Goal: Task Accomplishment & Management: Complete application form

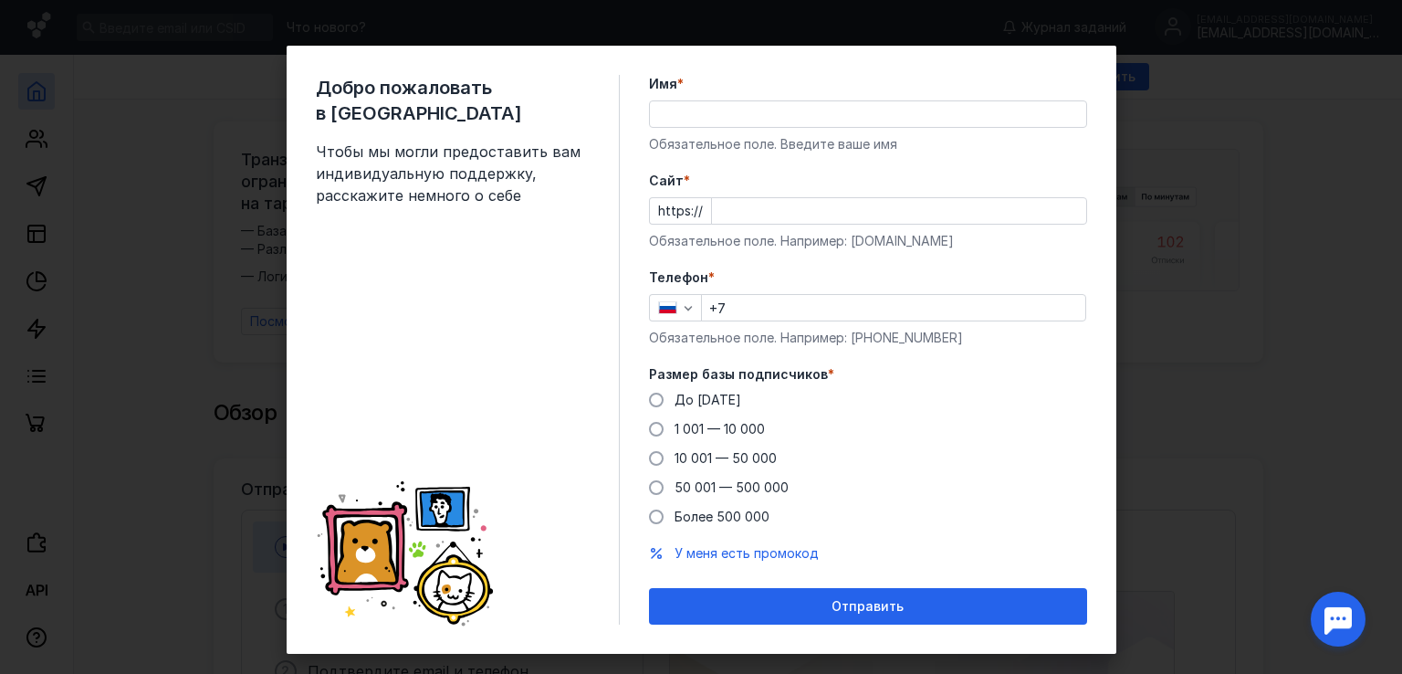
click at [872, 105] on input "Имя *" at bounding box center [868, 114] width 436 height 26
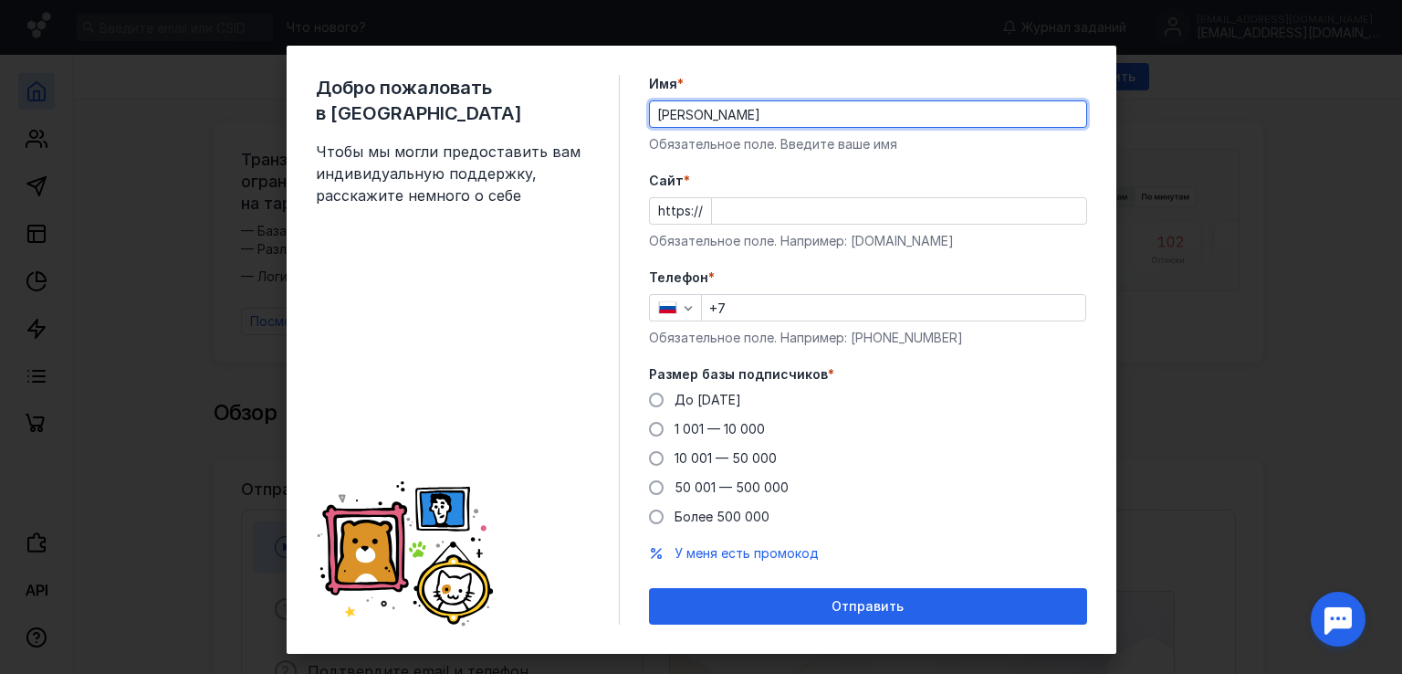
type input "[PERSON_NAME]"
click at [793, 216] on input "Cайт *" at bounding box center [899, 211] width 374 height 26
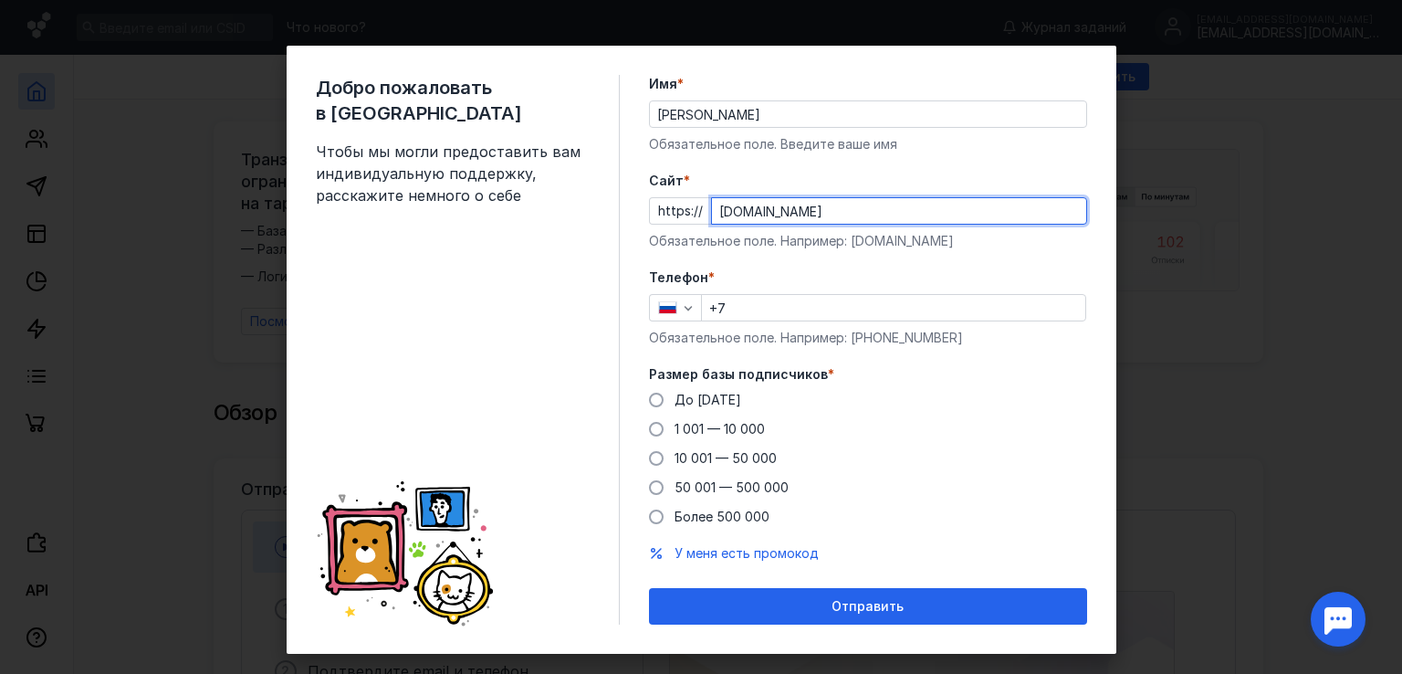
type input "[DOMAIN_NAME]"
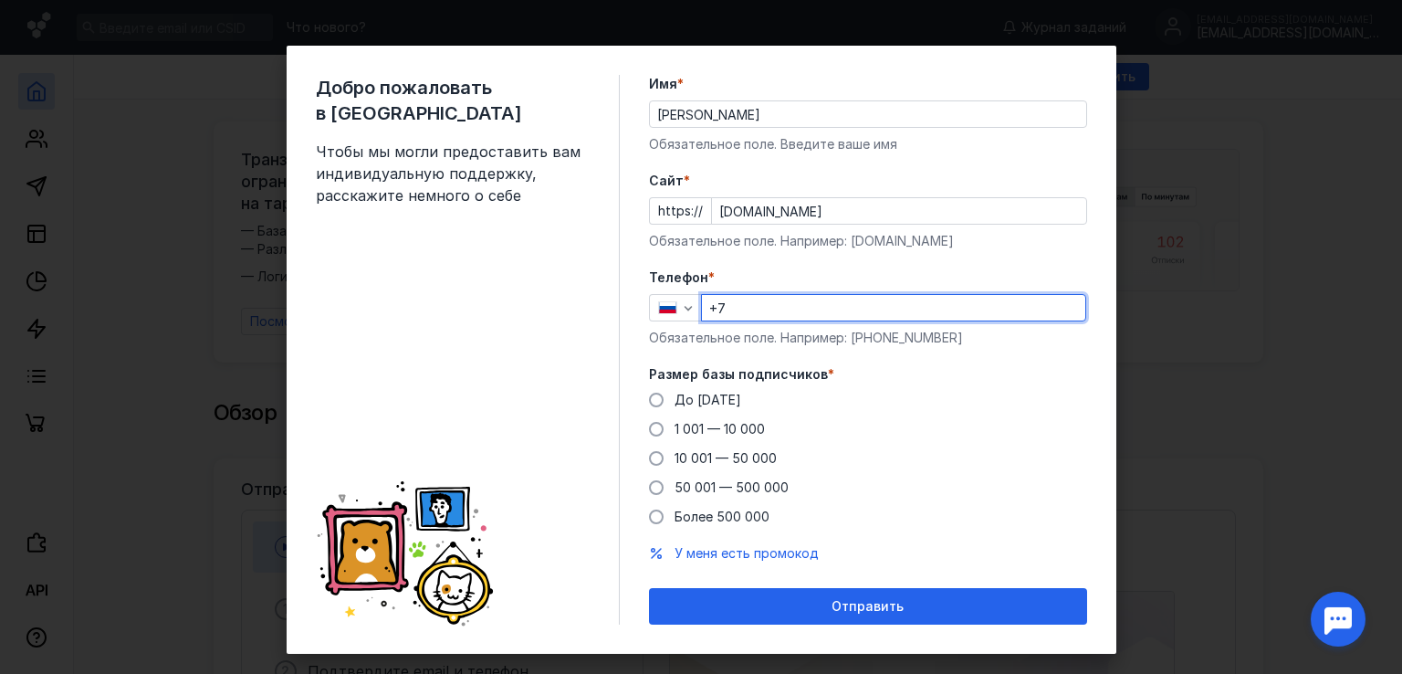
click at [937, 305] on input "+7" at bounding box center [893, 308] width 383 height 26
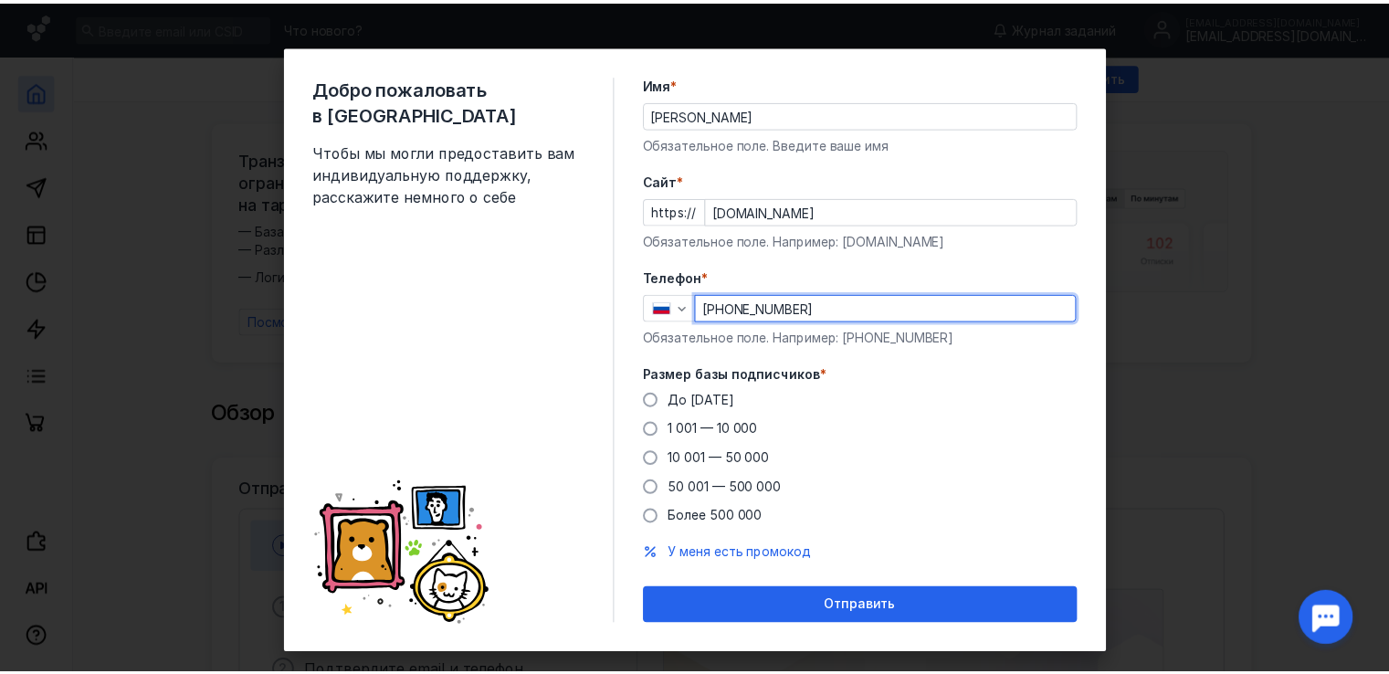
scroll to position [26, 0]
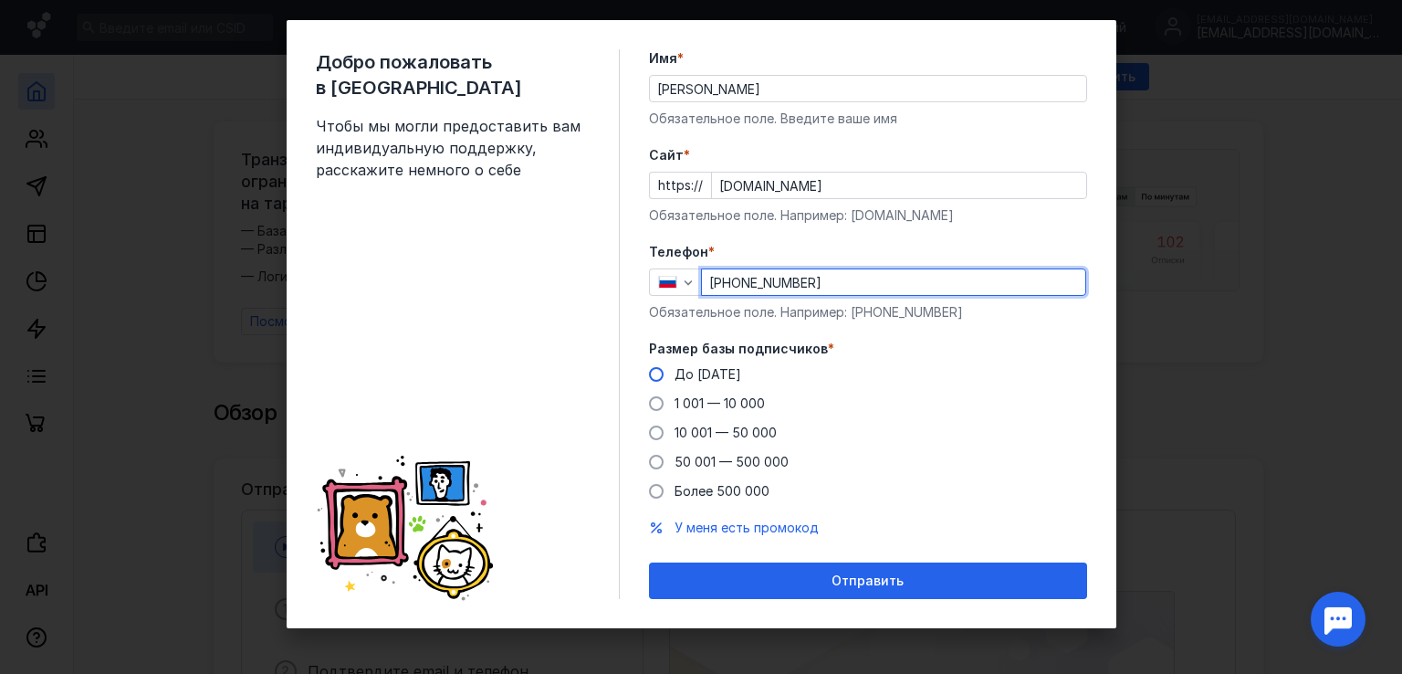
type input "[PHONE_NUMBER]"
click at [682, 366] on span "До [DATE]" at bounding box center [708, 374] width 67 height 16
click at [0, 0] on input "До [DATE]" at bounding box center [0, 0] width 0 height 0
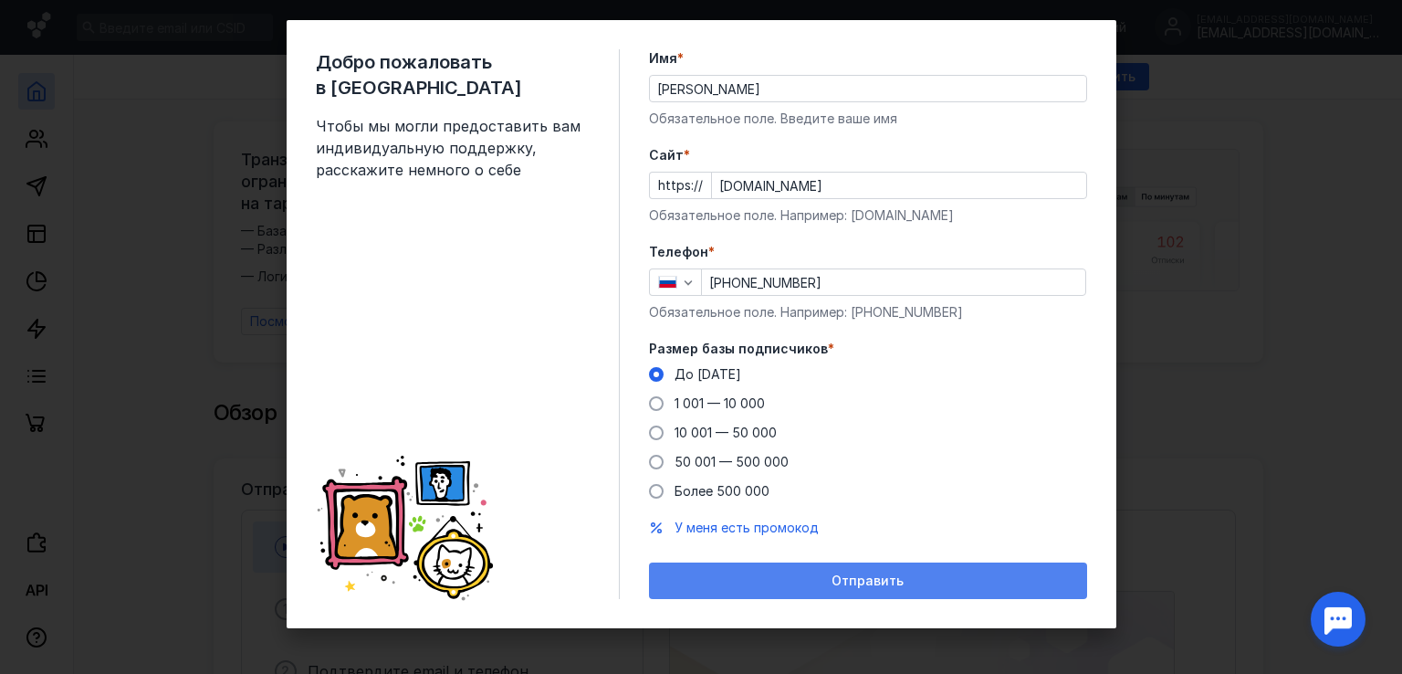
click at [778, 574] on div "Отправить" at bounding box center [868, 581] width 420 height 16
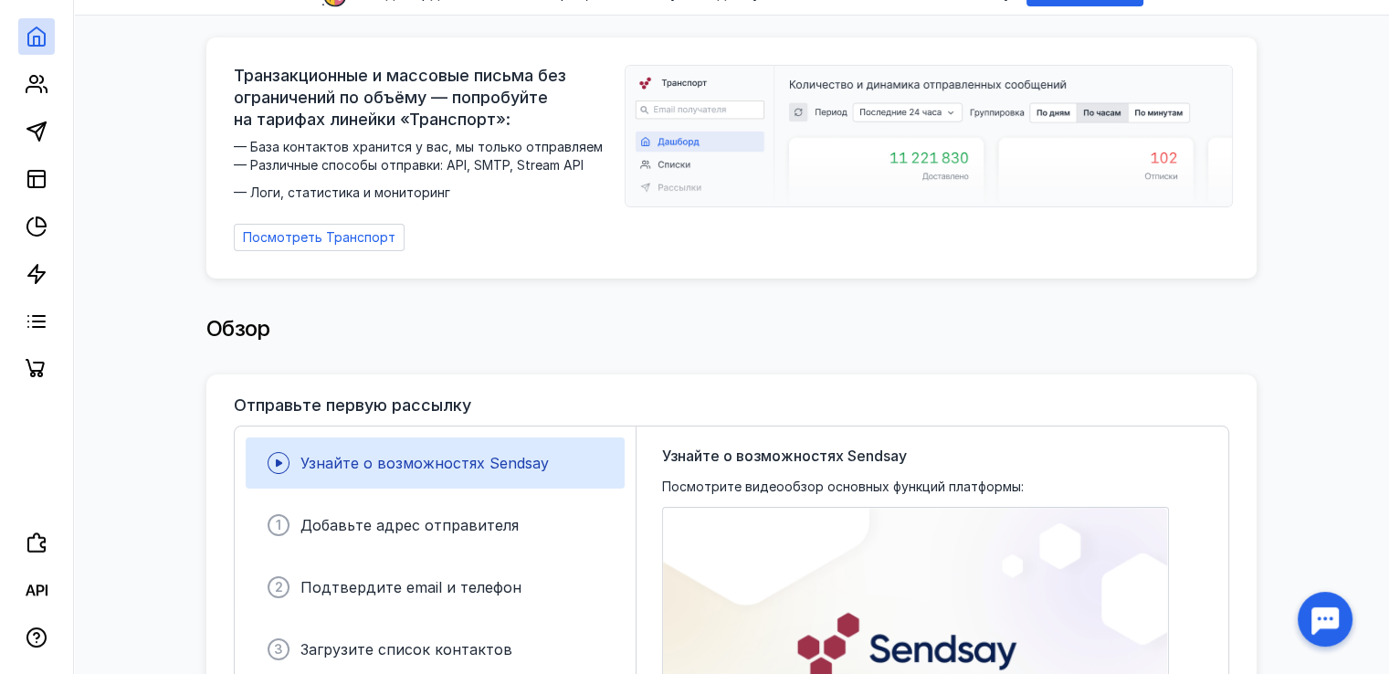
scroll to position [91, 0]
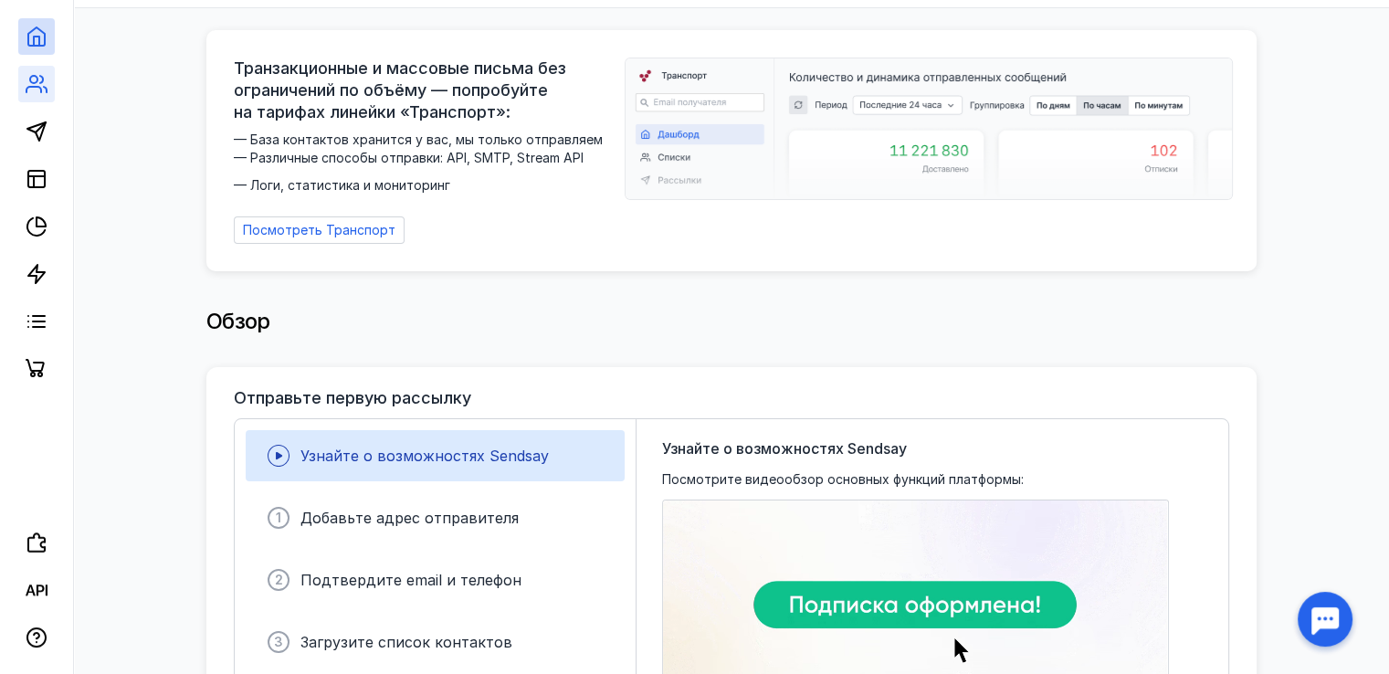
click at [47, 81] on link at bounding box center [36, 84] width 37 height 37
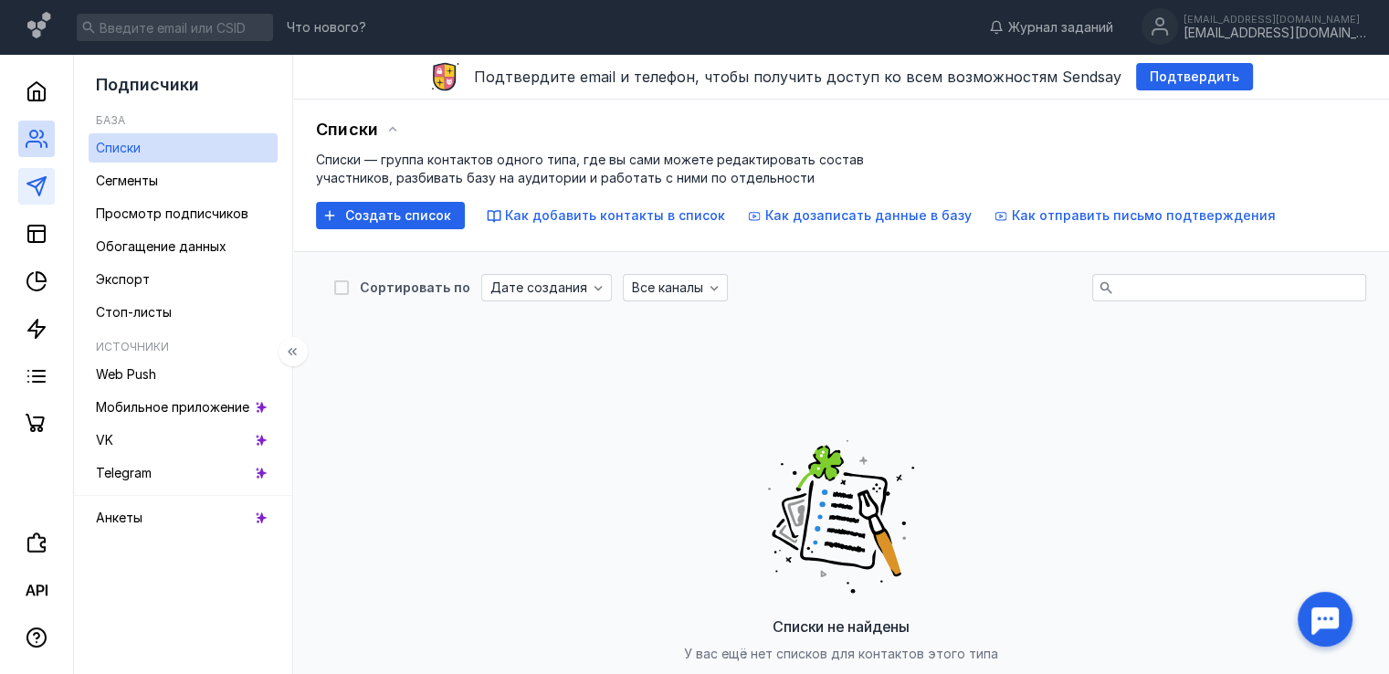
click at [23, 192] on link at bounding box center [36, 186] width 37 height 37
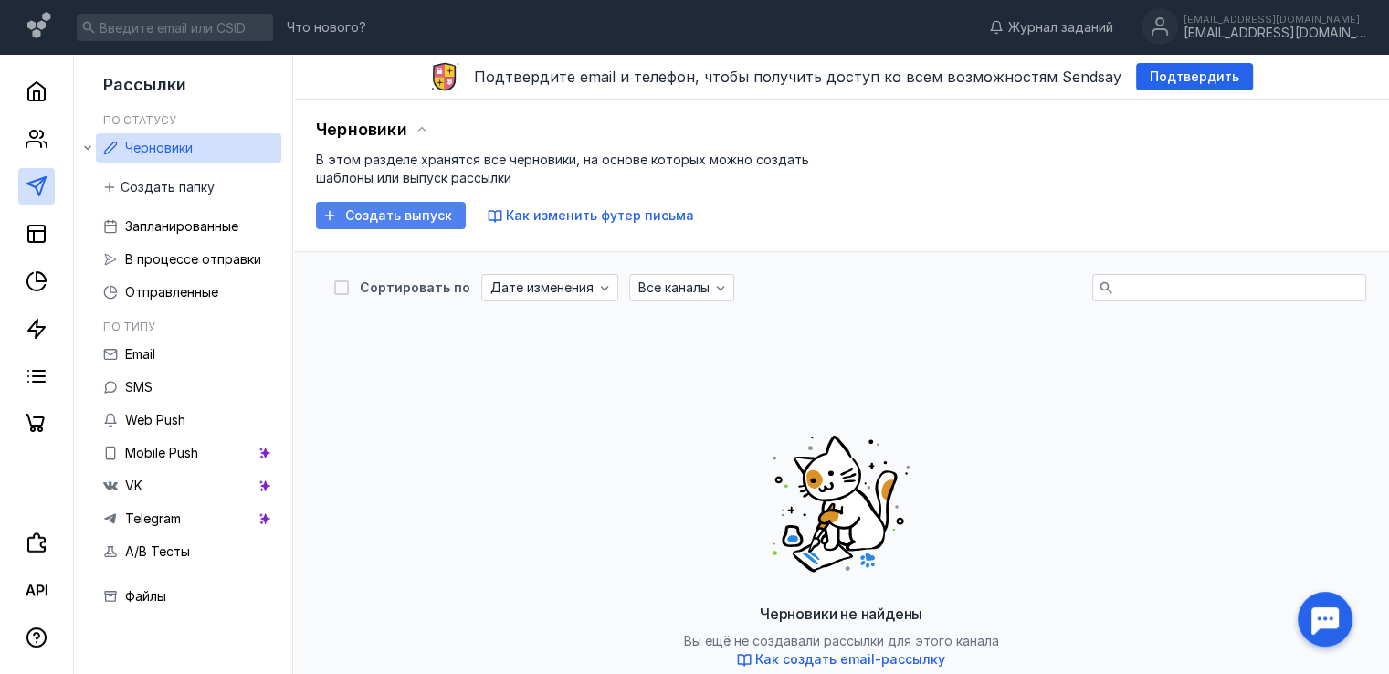
click at [434, 218] on span "Создать выпуск" at bounding box center [398, 216] width 107 height 16
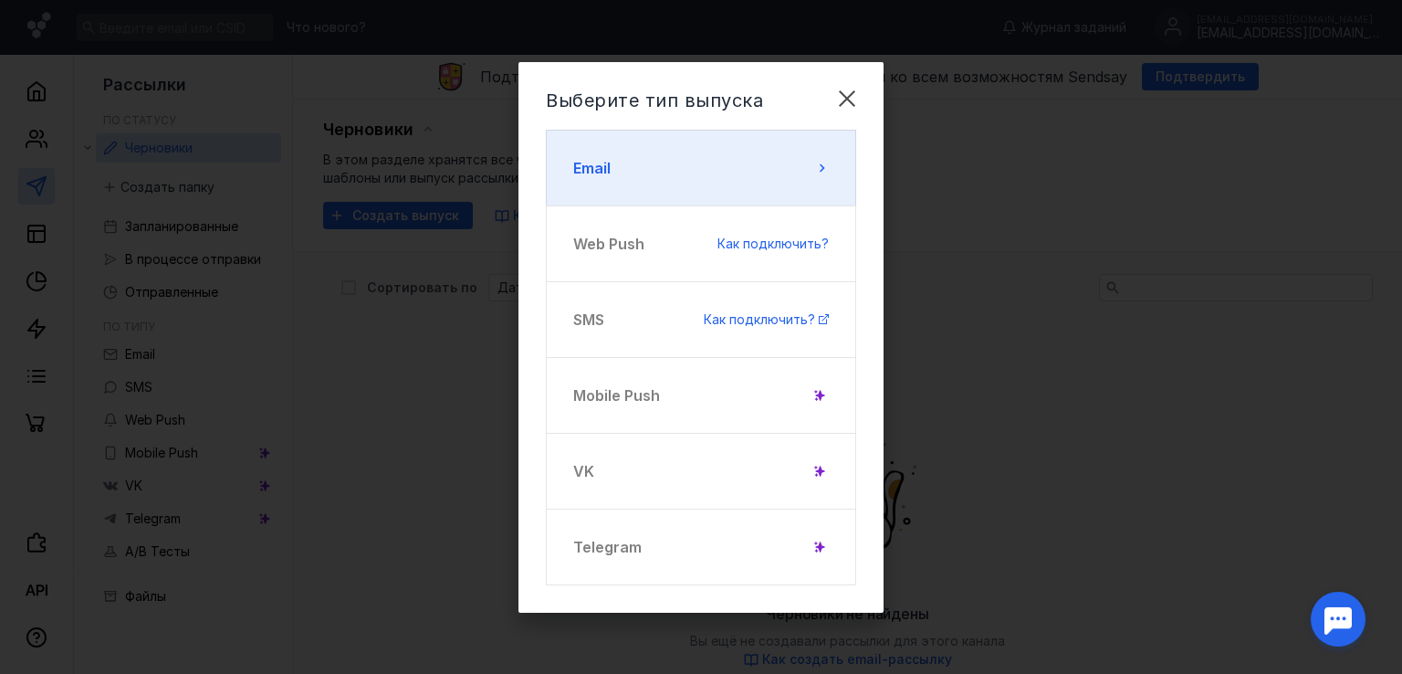
click at [798, 171] on button "Email" at bounding box center [701, 168] width 310 height 77
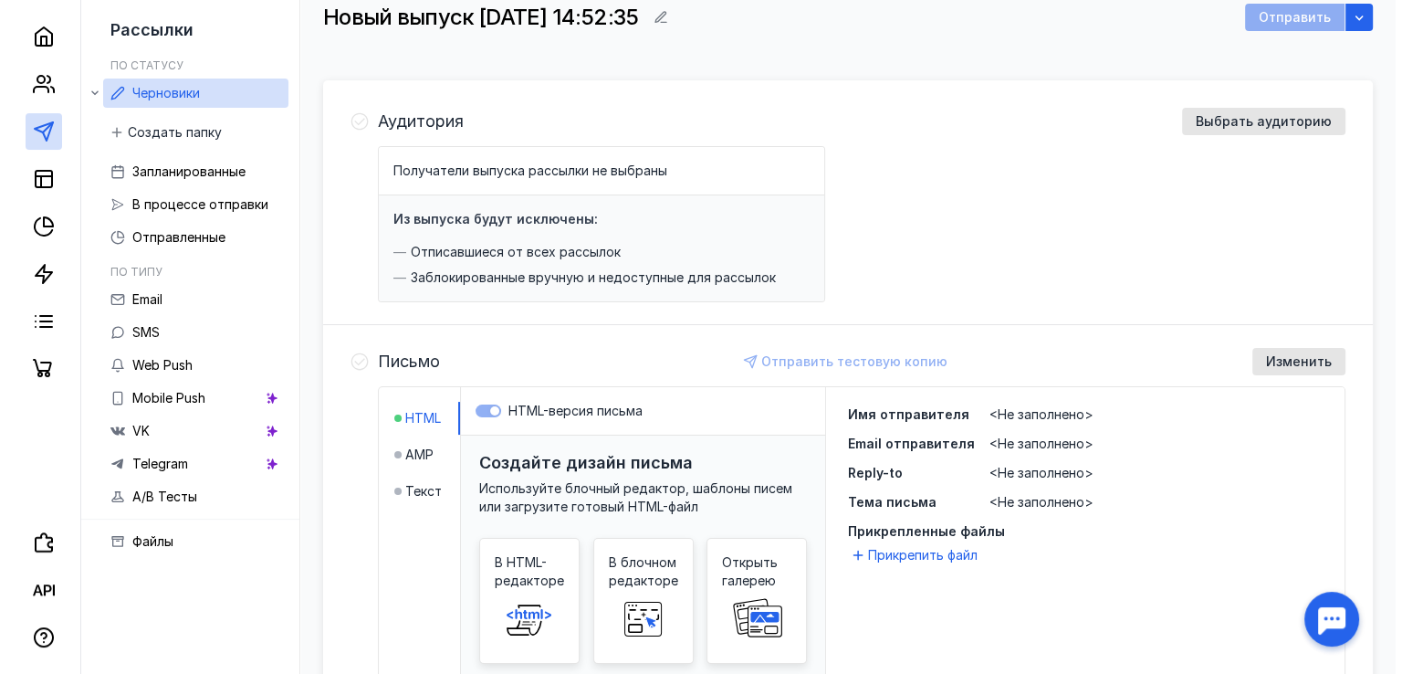
scroll to position [183, 0]
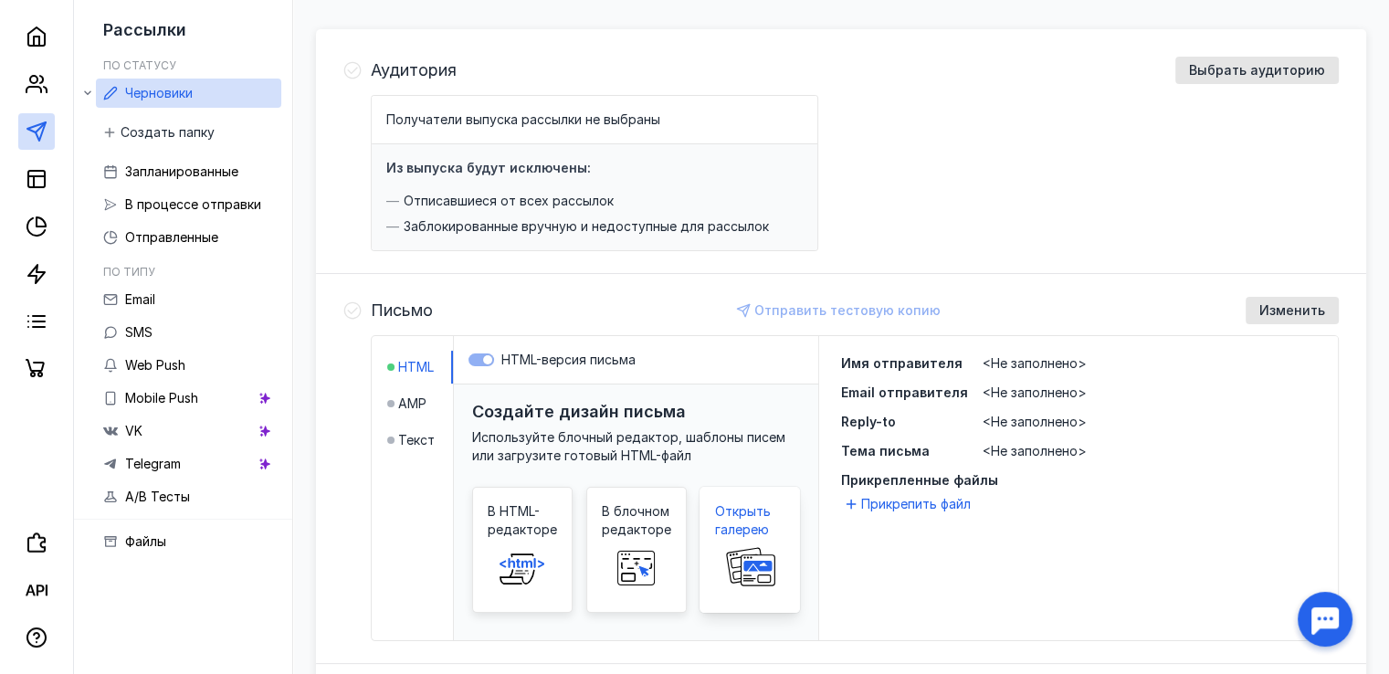
click at [729, 514] on span "Открыть галерею" at bounding box center [749, 520] width 69 height 37
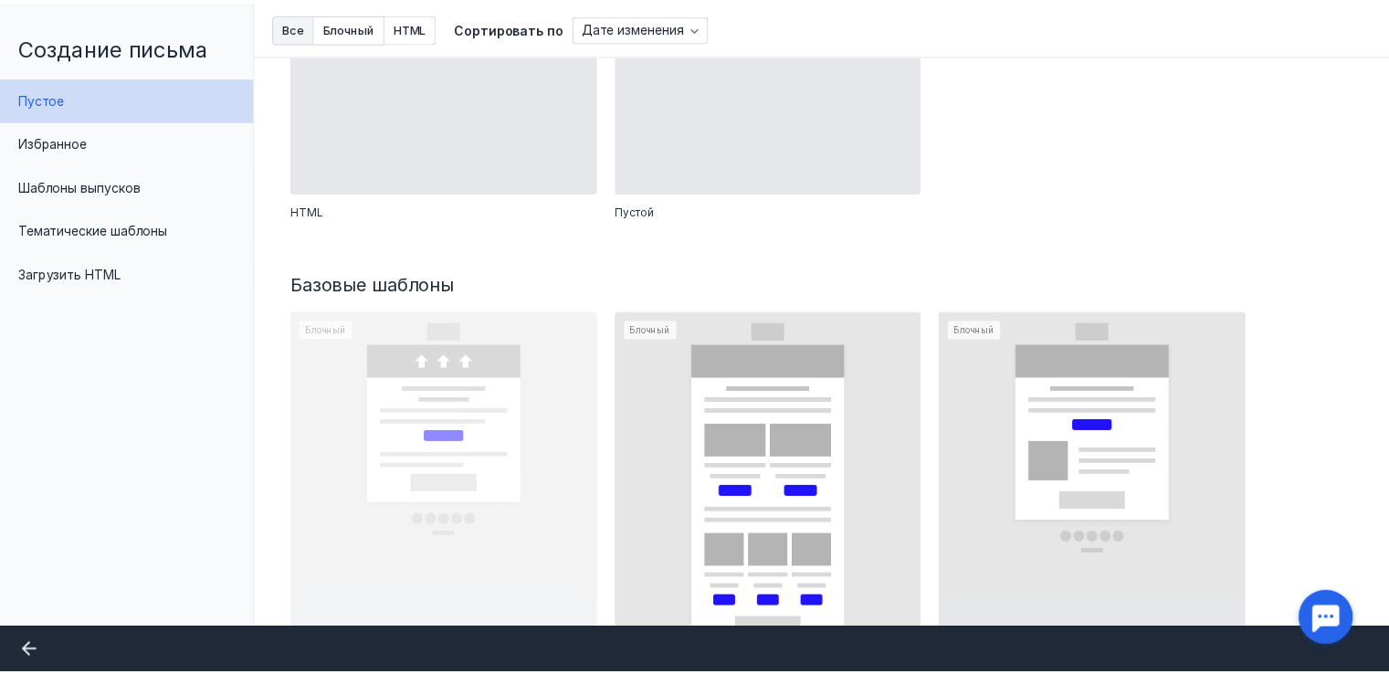
scroll to position [530, 0]
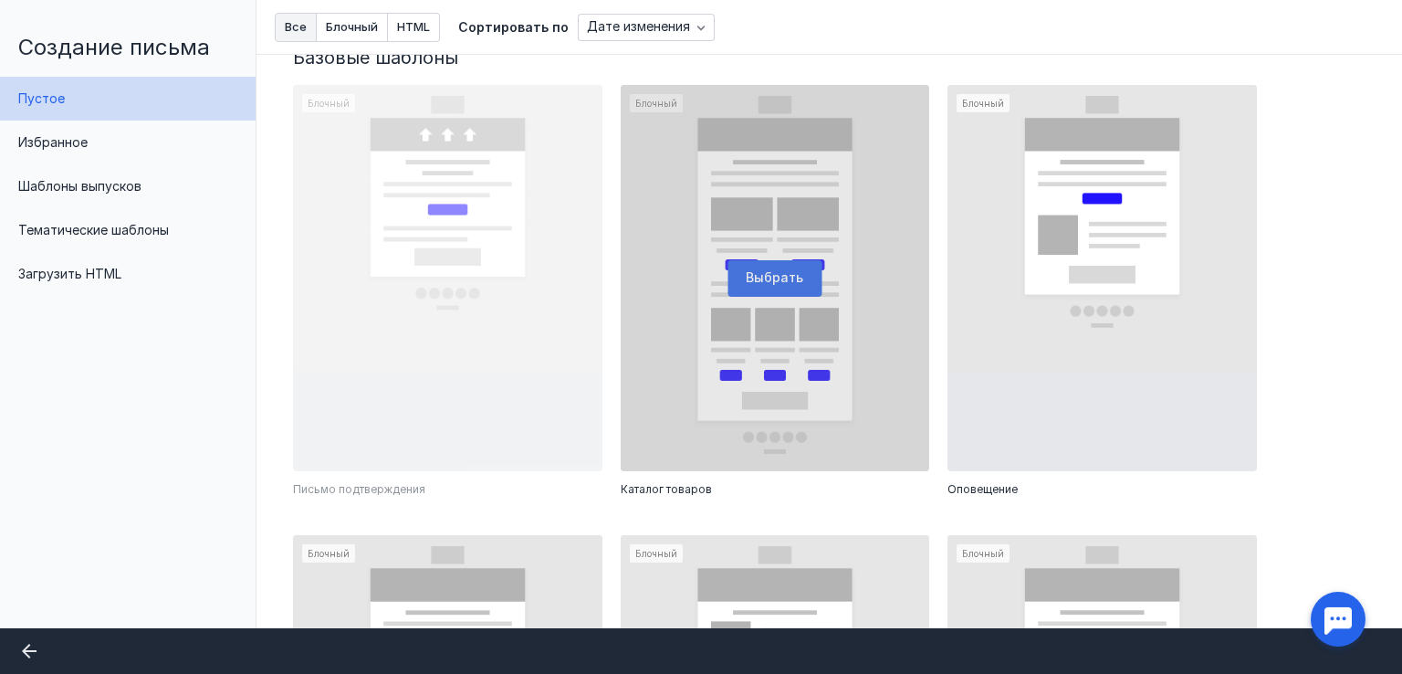
click at [760, 305] on div at bounding box center [775, 278] width 309 height 386
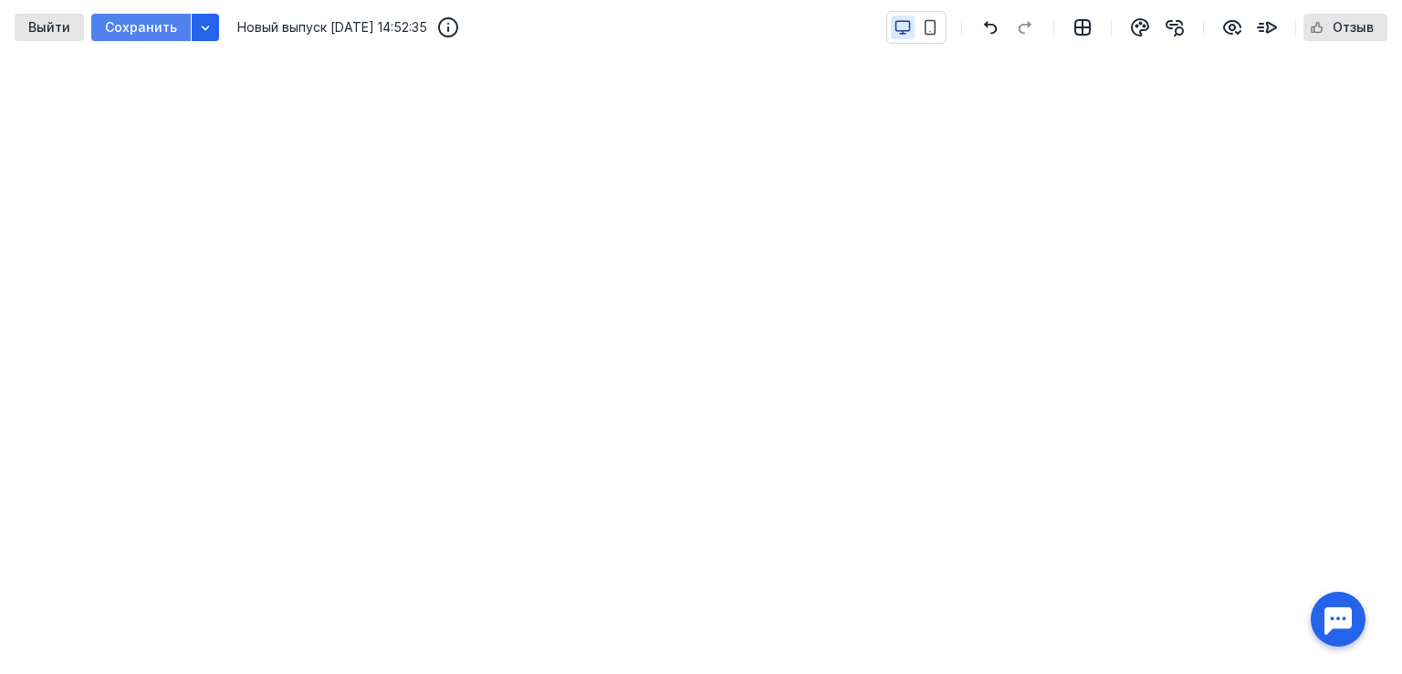
click at [145, 37] on div "Сохранить" at bounding box center [141, 27] width 100 height 27
click at [150, 26] on span "Сохранить" at bounding box center [141, 28] width 72 height 16
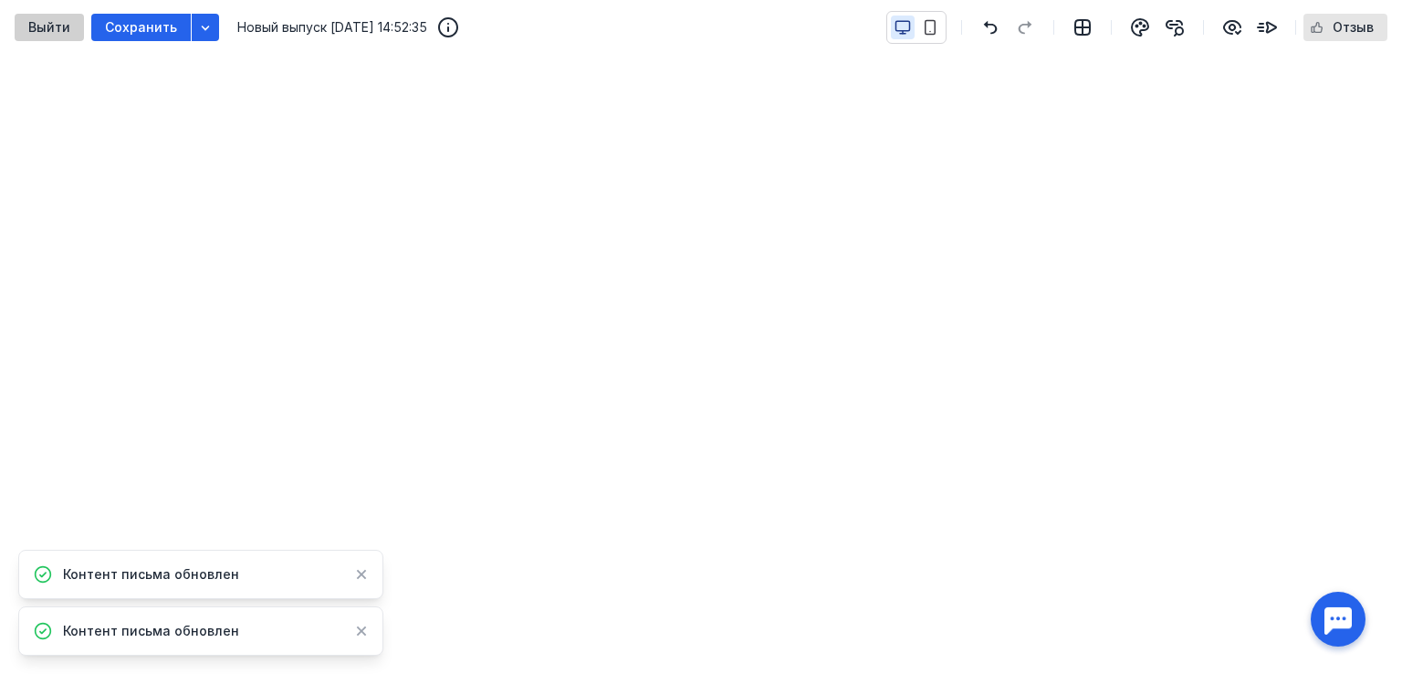
click at [57, 20] on span "Выйти" at bounding box center [49, 28] width 42 height 16
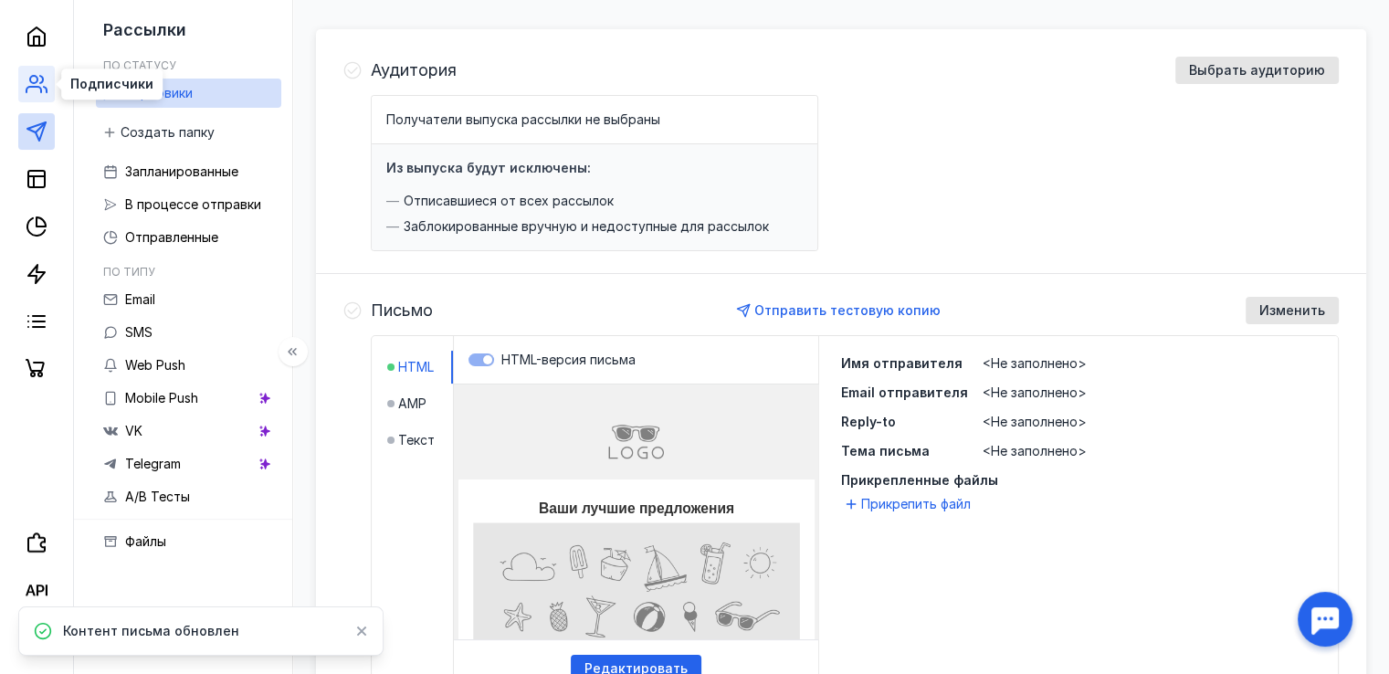
click at [28, 82] on icon at bounding box center [37, 84] width 22 height 22
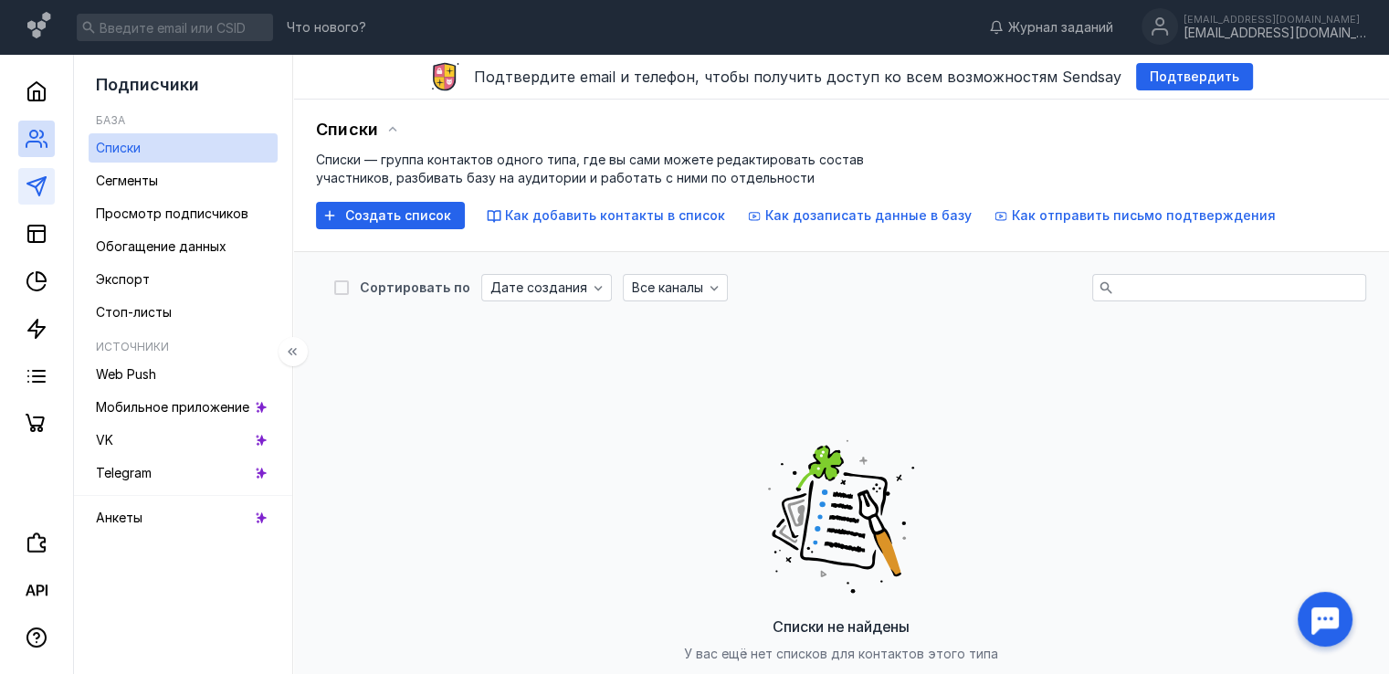
click at [37, 199] on link at bounding box center [36, 186] width 37 height 37
